Goal: Information Seeking & Learning: Understand process/instructions

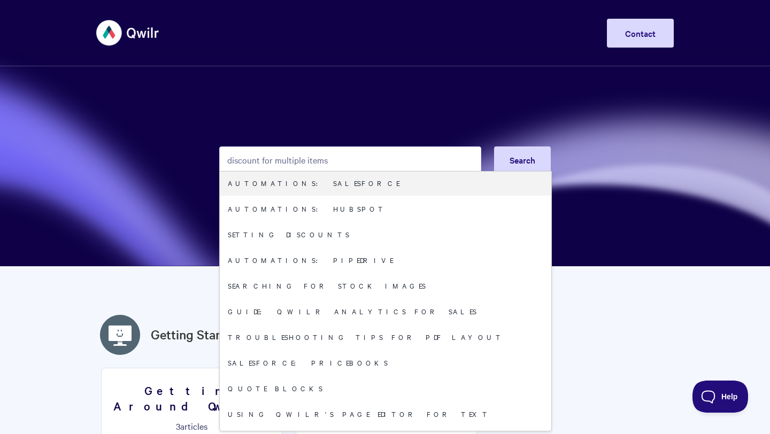
scroll to position [172, 0]
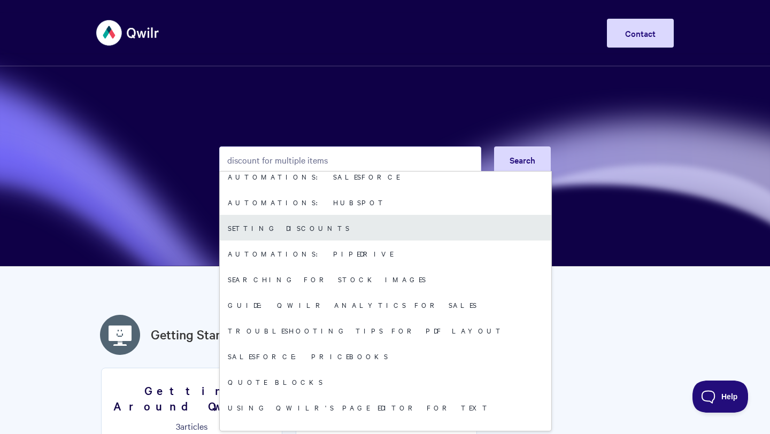
type input "discount for multiple items"
click at [289, 218] on link "Setting discounts" at bounding box center [385, 228] width 331 height 26
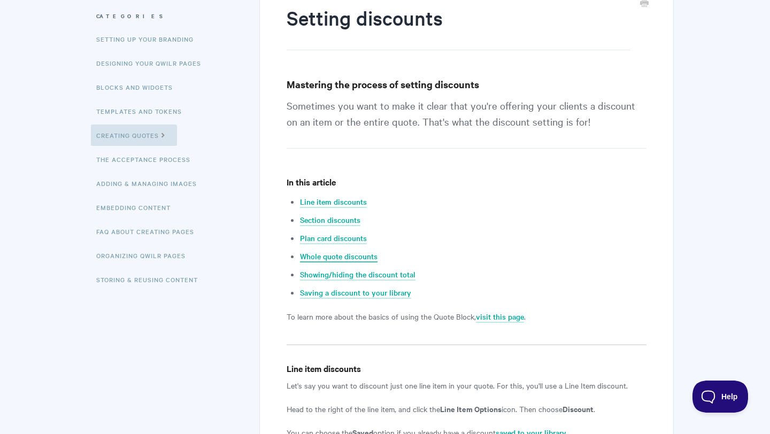
click at [344, 255] on link "Whole quote discounts" at bounding box center [339, 257] width 78 height 12
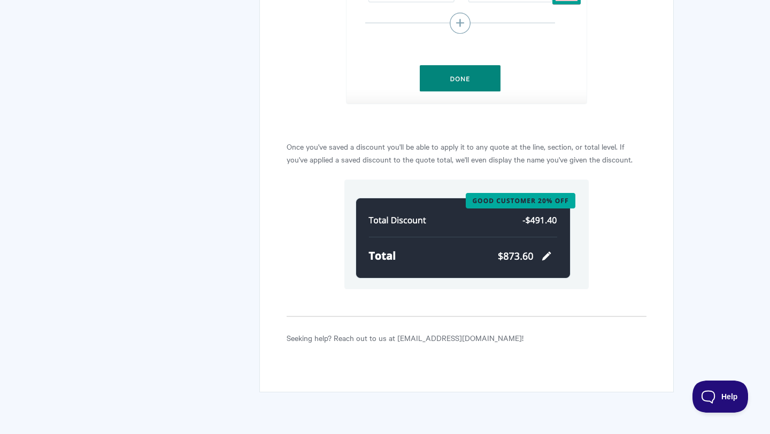
scroll to position [3343, 0]
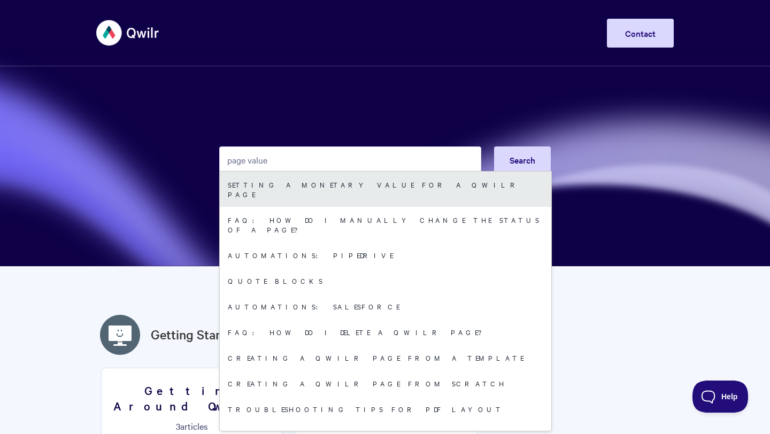
type input "page value"
click at [380, 188] on link "Setting a monetary value for a Qwilr Page" at bounding box center [385, 189] width 331 height 35
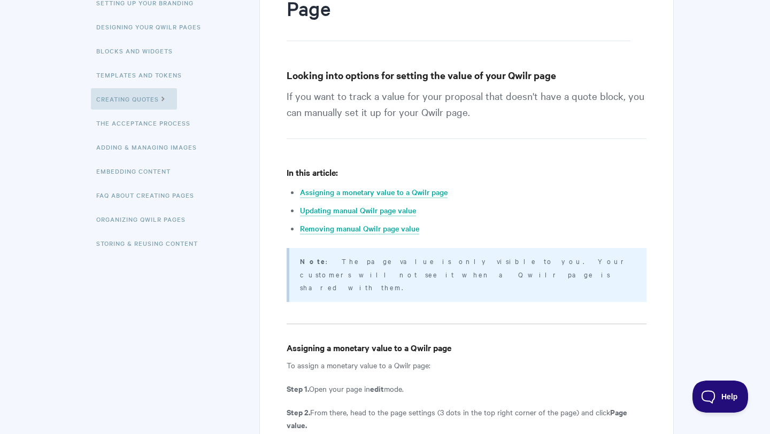
scroll to position [174, 0]
click at [404, 226] on link "Removing manual Qwilr page value" at bounding box center [359, 228] width 119 height 12
